Goal: Entertainment & Leisure: Consume media (video, audio)

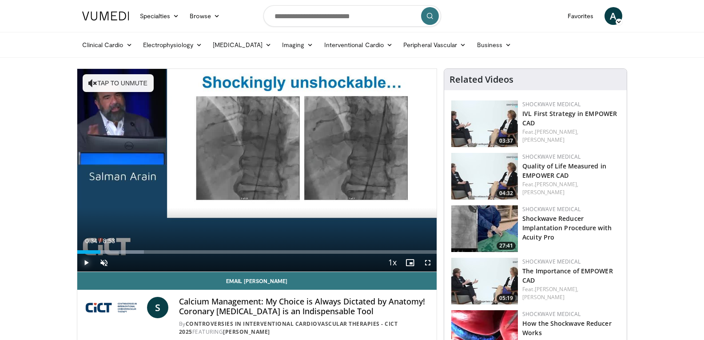
click at [88, 258] on span "Video Player" at bounding box center [86, 263] width 18 height 18
click at [428, 262] on span "Video Player" at bounding box center [428, 263] width 18 height 18
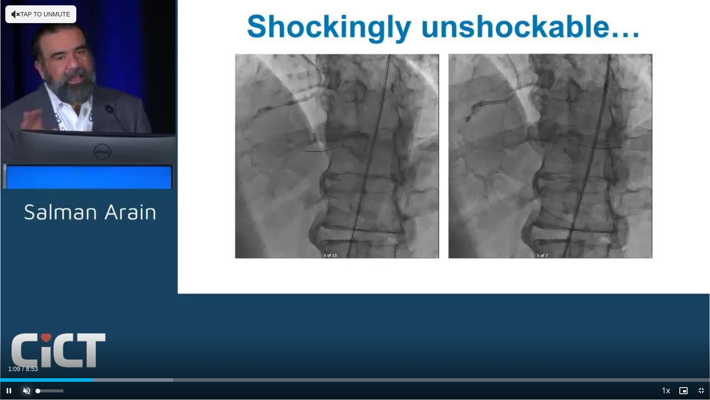
click at [26, 339] on span "Video Player" at bounding box center [27, 390] width 18 height 18
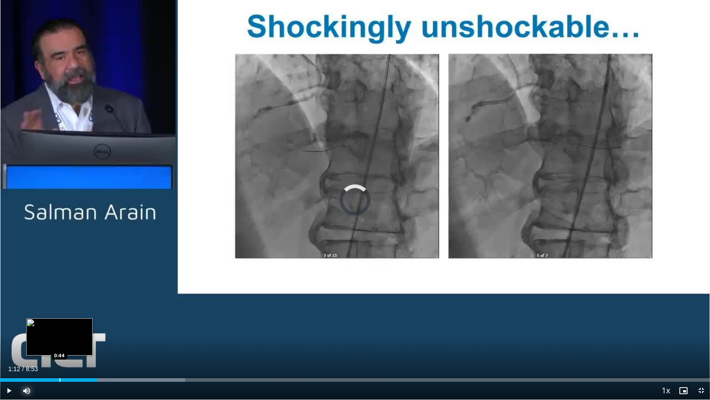
click at [59, 339] on div "Loaded : 26.04% 1:13 0:44" at bounding box center [355, 380] width 710 height 4
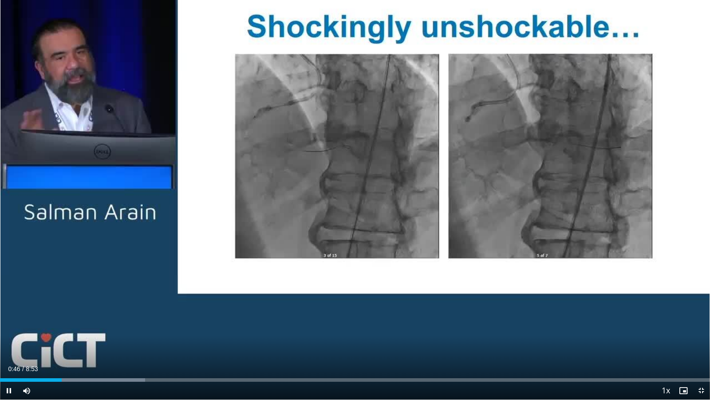
click at [44, 339] on video-js "**********" at bounding box center [355, 200] width 710 height 400
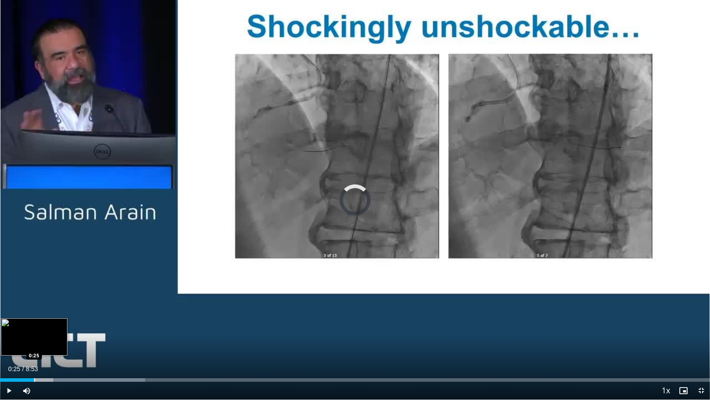
click at [34, 339] on div "Progress Bar" at bounding box center [34, 380] width 1 height 4
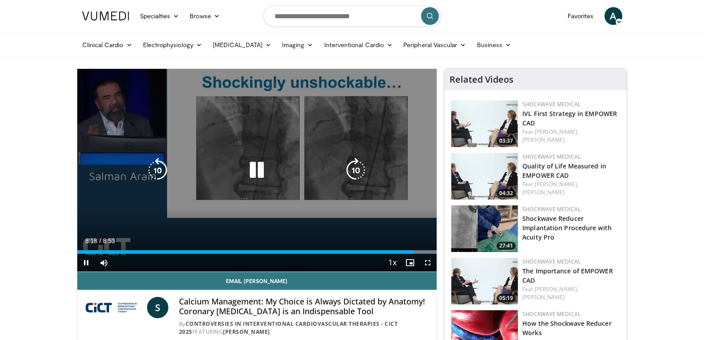
click at [255, 176] on icon "Video Player" at bounding box center [256, 170] width 25 height 25
